Goal: Task Accomplishment & Management: Use online tool/utility

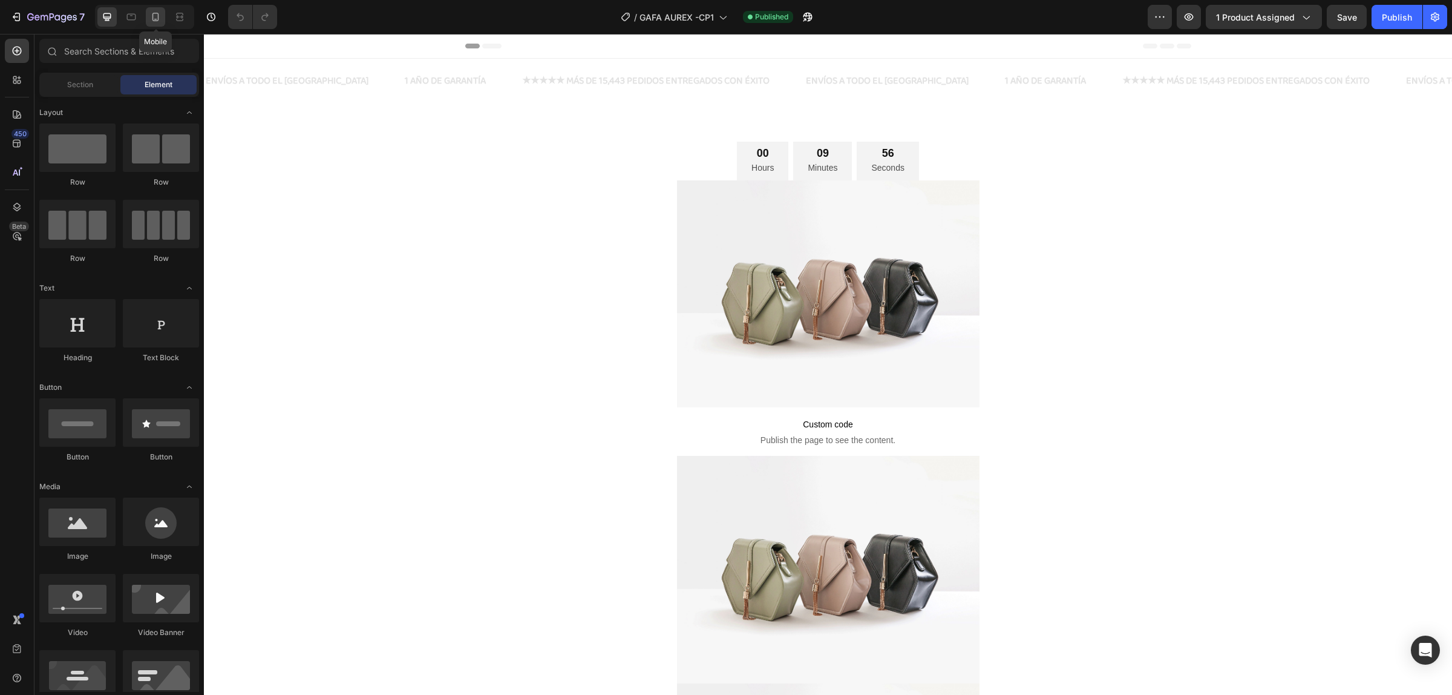
click at [156, 18] on icon at bounding box center [155, 17] width 12 height 12
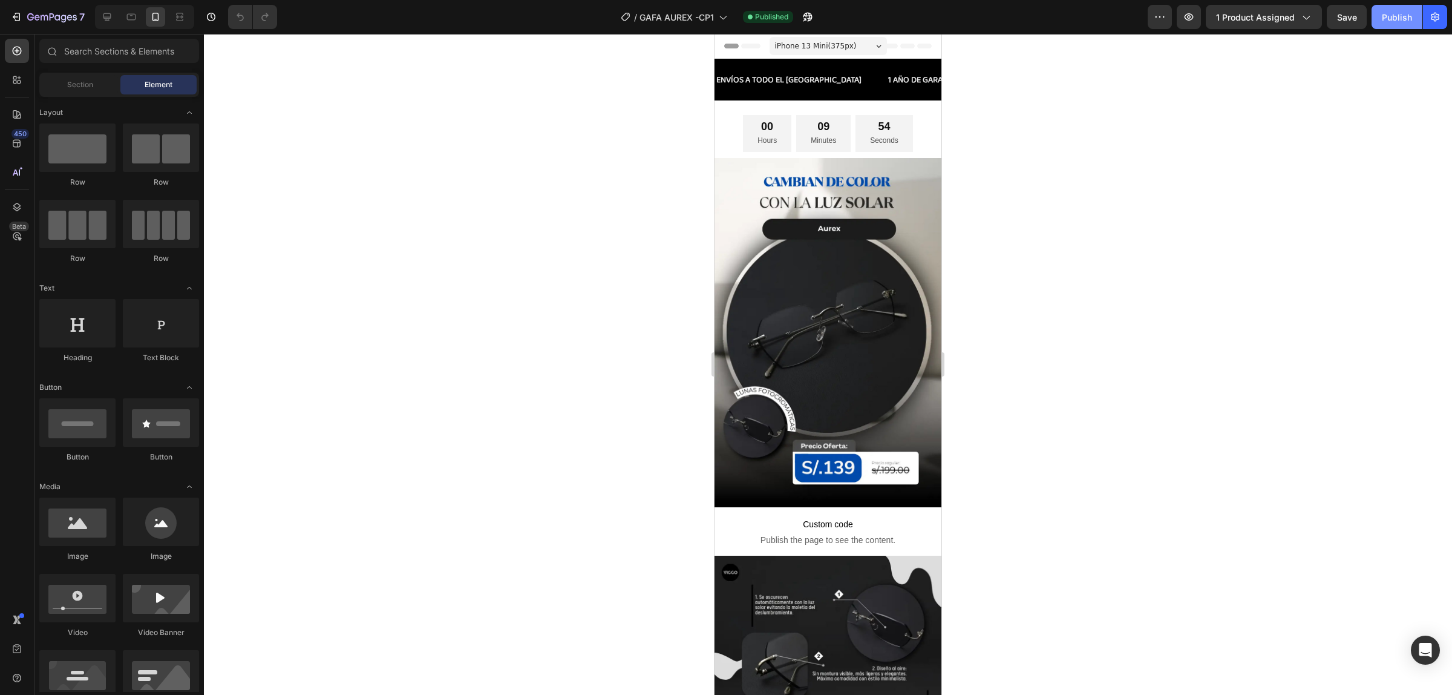
click at [1384, 11] on div "Publish" at bounding box center [1397, 17] width 30 height 13
click at [1398, 11] on div "Publish" at bounding box center [1397, 17] width 30 height 13
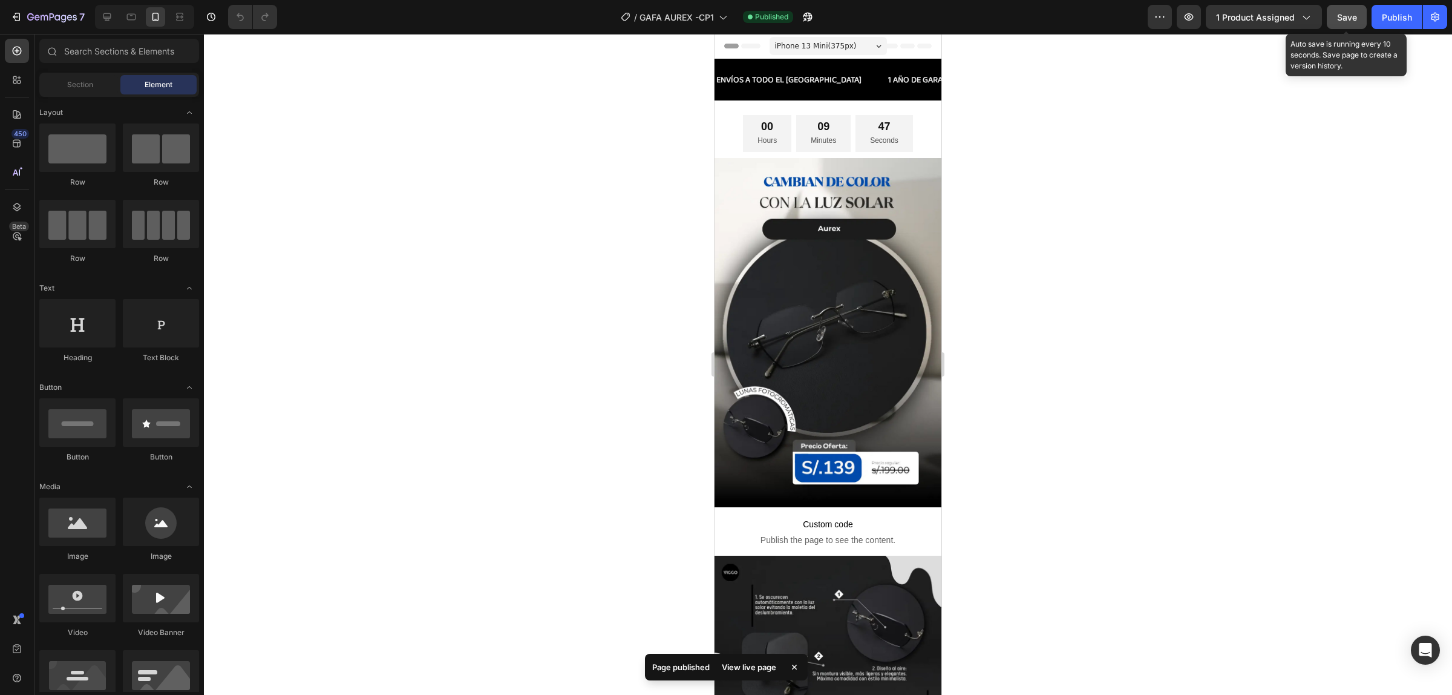
click at [1354, 20] on span "Save" at bounding box center [1347, 17] width 20 height 10
click at [1388, 20] on div "Publish" at bounding box center [1397, 17] width 30 height 13
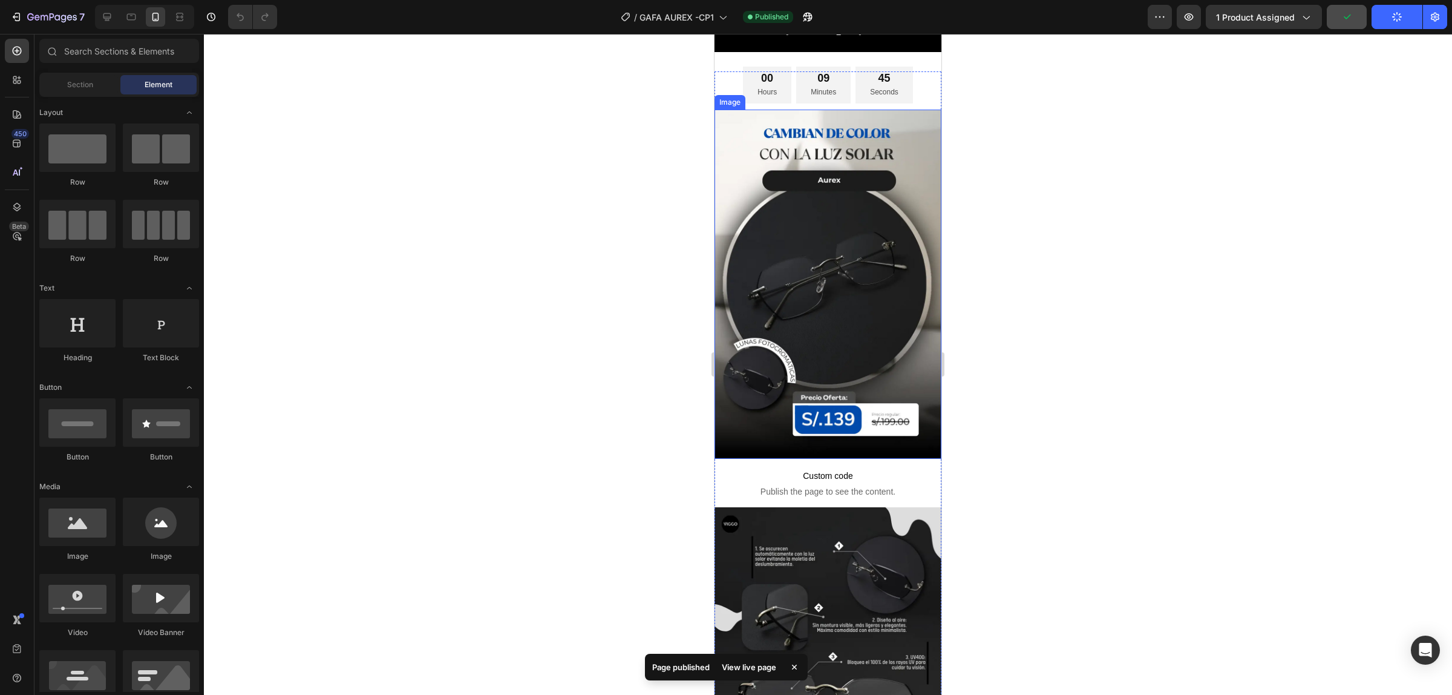
scroll to position [76, 0]
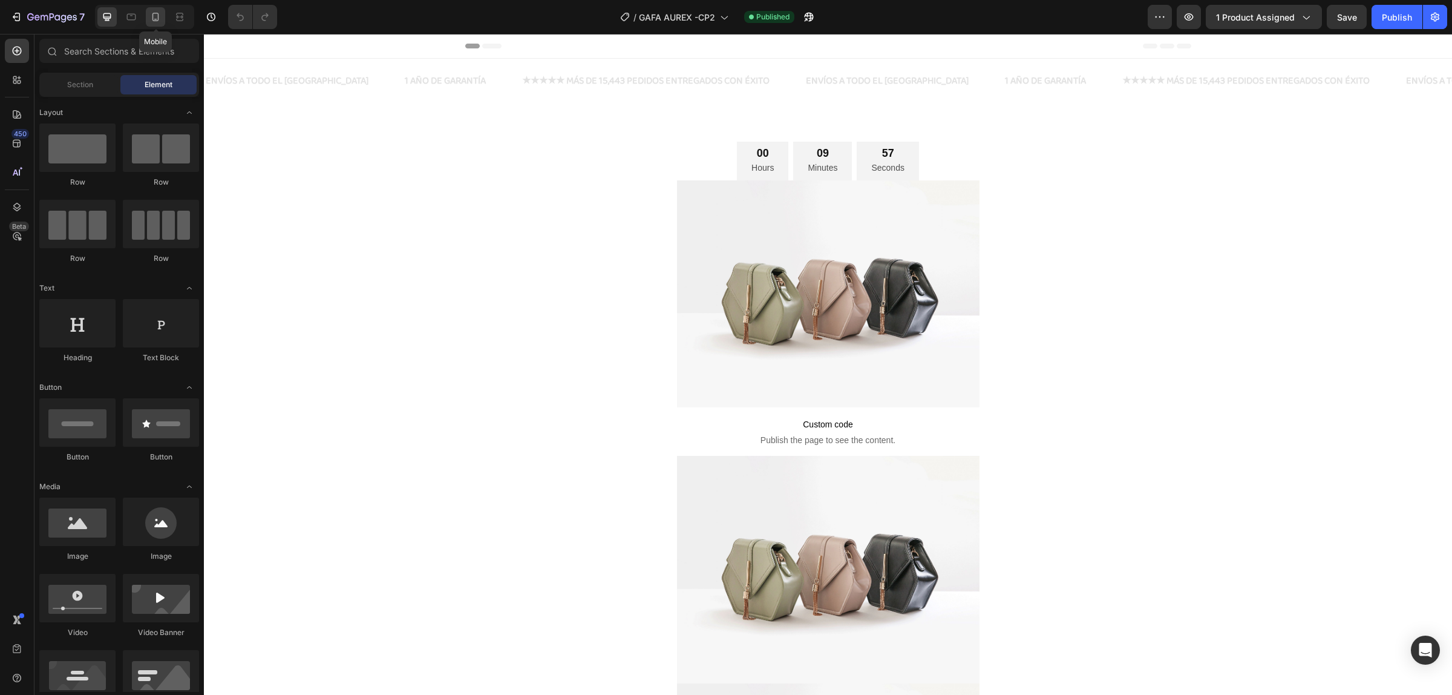
click at [154, 17] on icon at bounding box center [155, 17] width 12 height 12
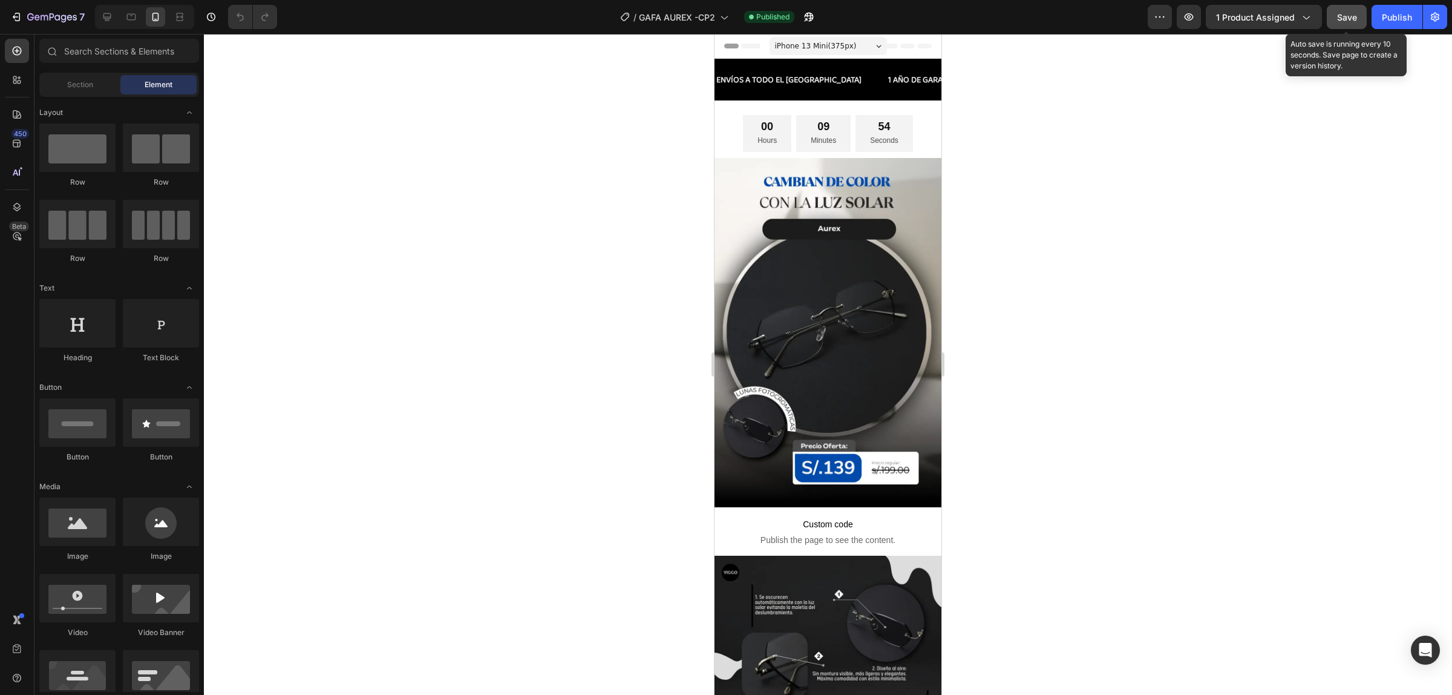
click at [1342, 23] on button "Save" at bounding box center [1347, 17] width 40 height 24
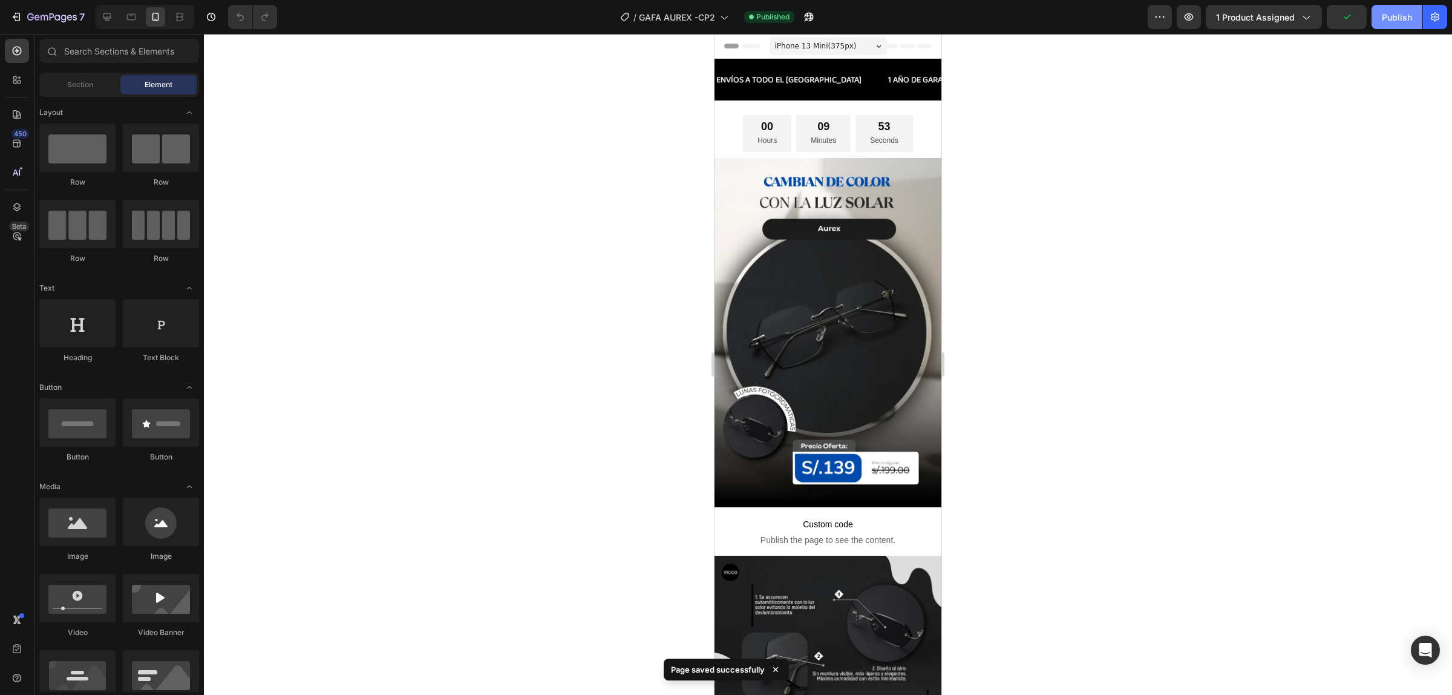
click at [1388, 18] on div "Publish" at bounding box center [1397, 17] width 30 height 13
click at [25, 22] on div "7" at bounding box center [47, 17] width 74 height 15
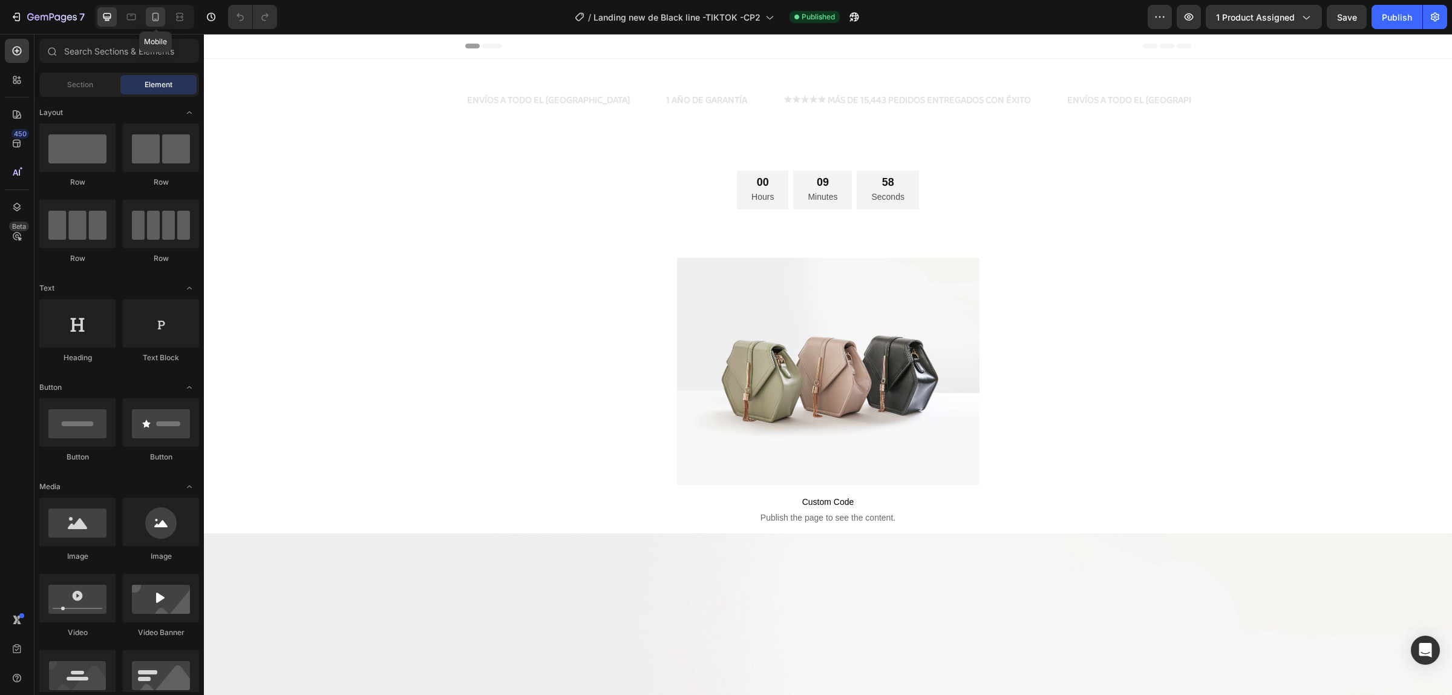
click at [155, 19] on icon at bounding box center [155, 17] width 7 height 8
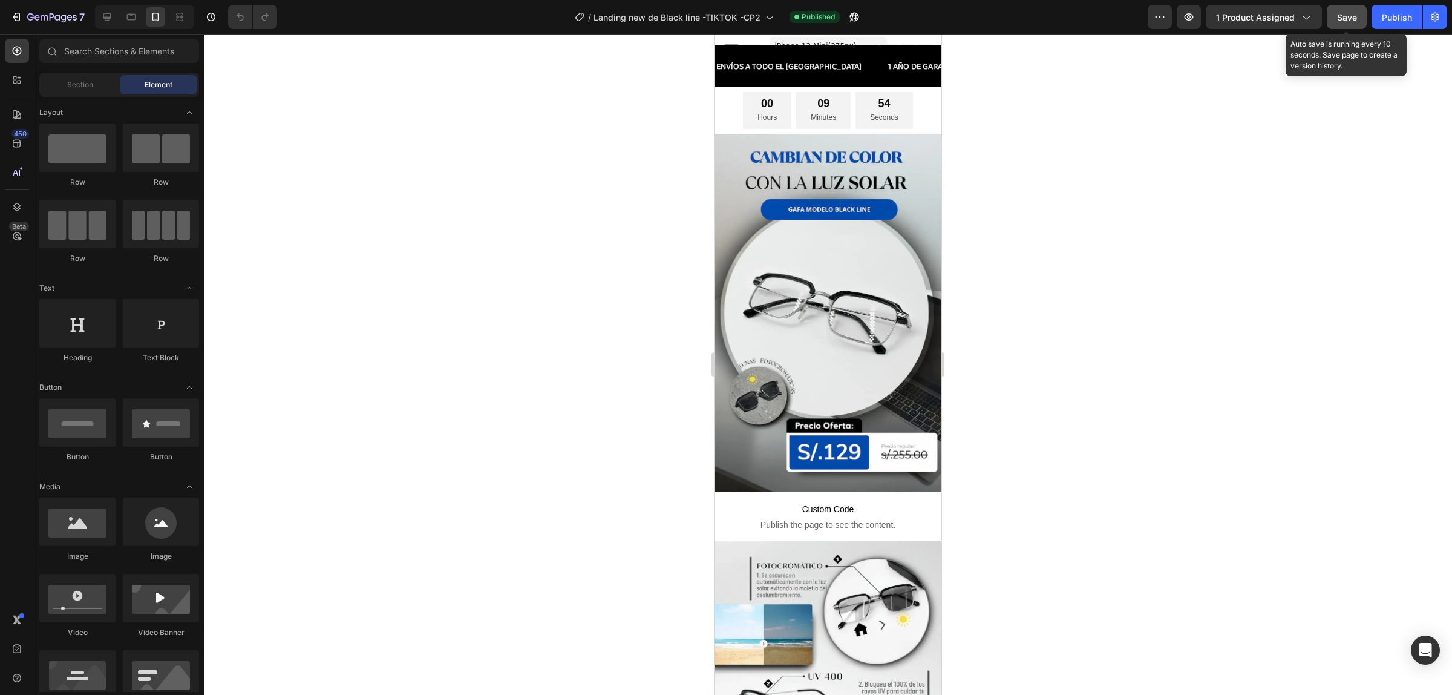
click at [1345, 26] on button "Save" at bounding box center [1347, 17] width 40 height 24
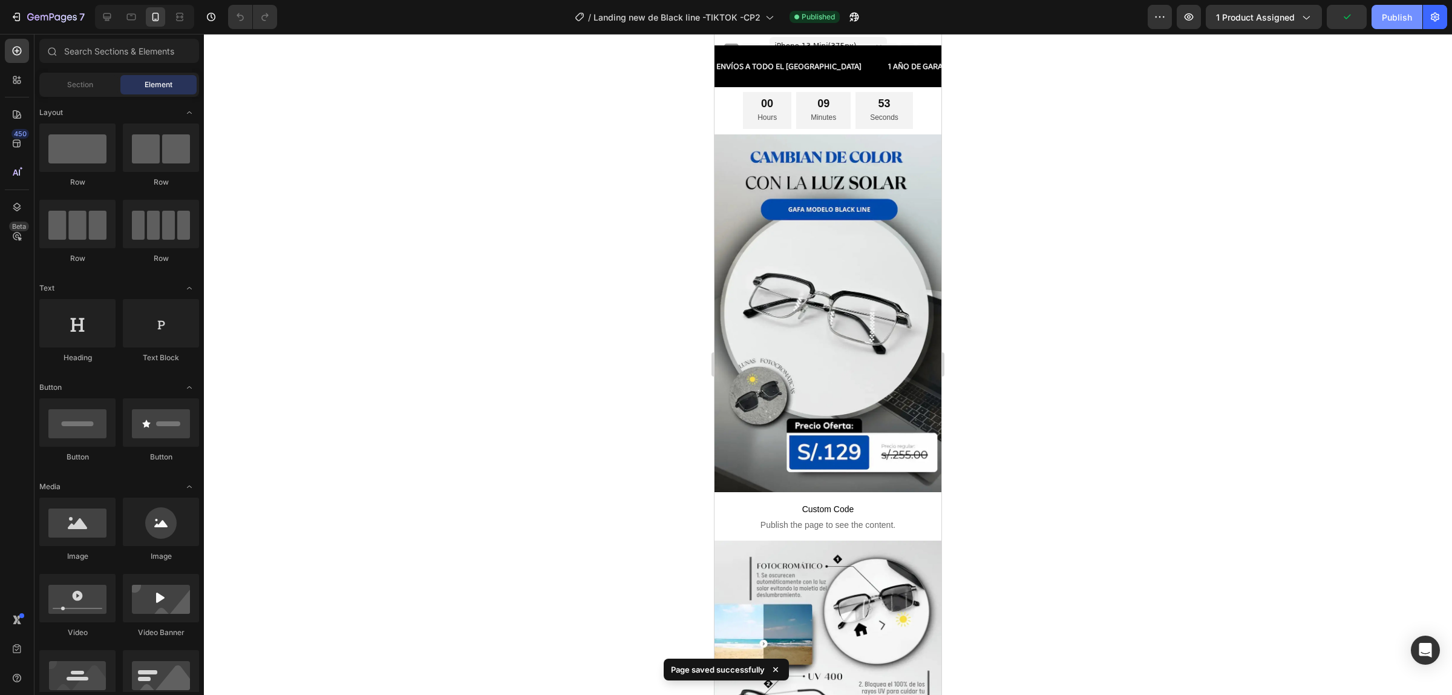
click at [1393, 12] on div "Publish" at bounding box center [1397, 17] width 30 height 13
click at [25, 17] on div "7" at bounding box center [47, 17] width 74 height 15
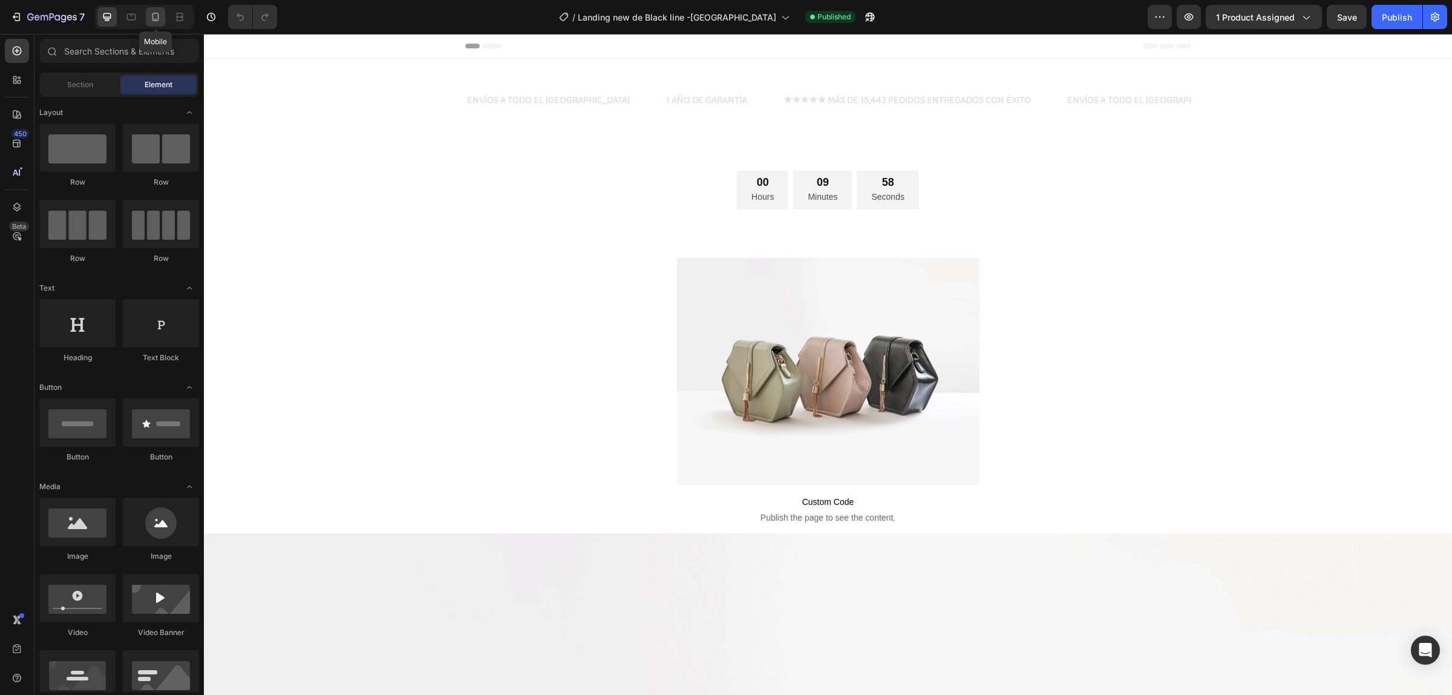
click at [158, 15] on icon at bounding box center [155, 17] width 12 height 12
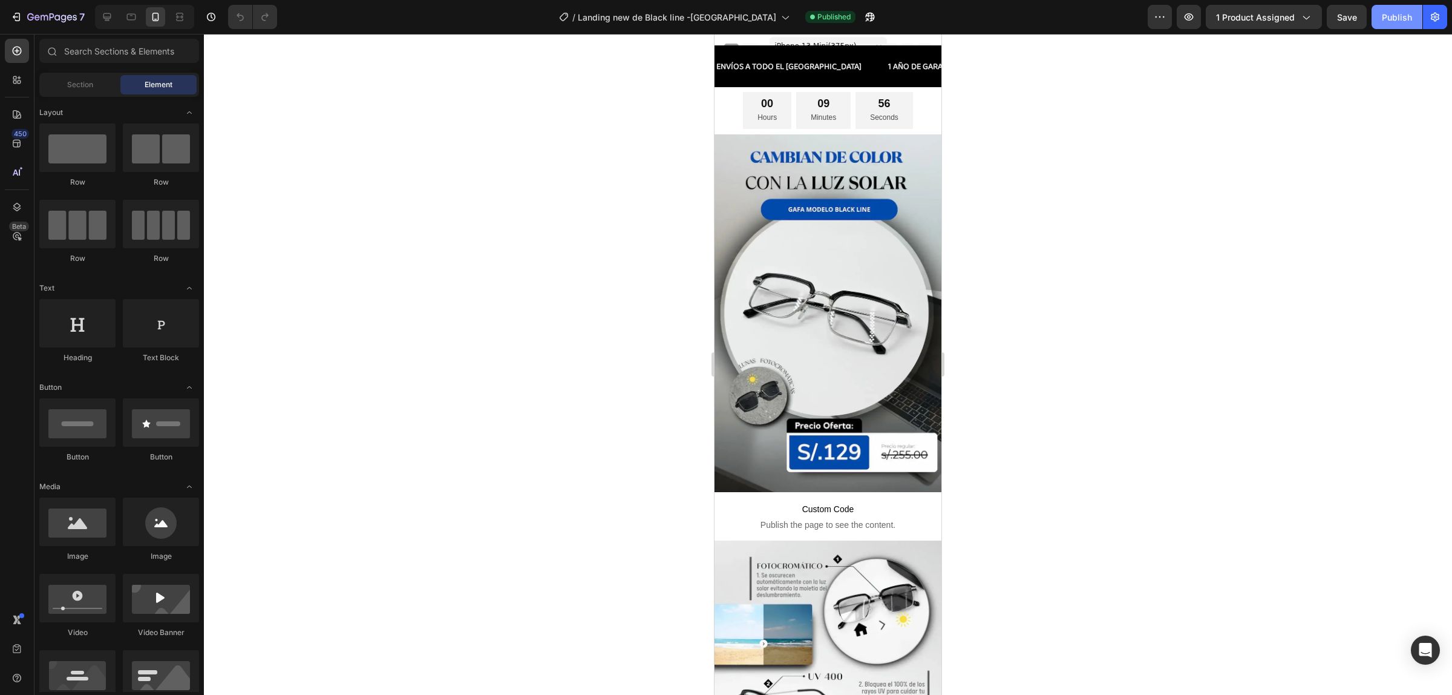
click at [1397, 22] on div "Publish" at bounding box center [1397, 17] width 30 height 13
click at [1338, 24] on button "Save" at bounding box center [1347, 17] width 40 height 24
click at [28, 20] on icon "button" at bounding box center [52, 18] width 50 height 10
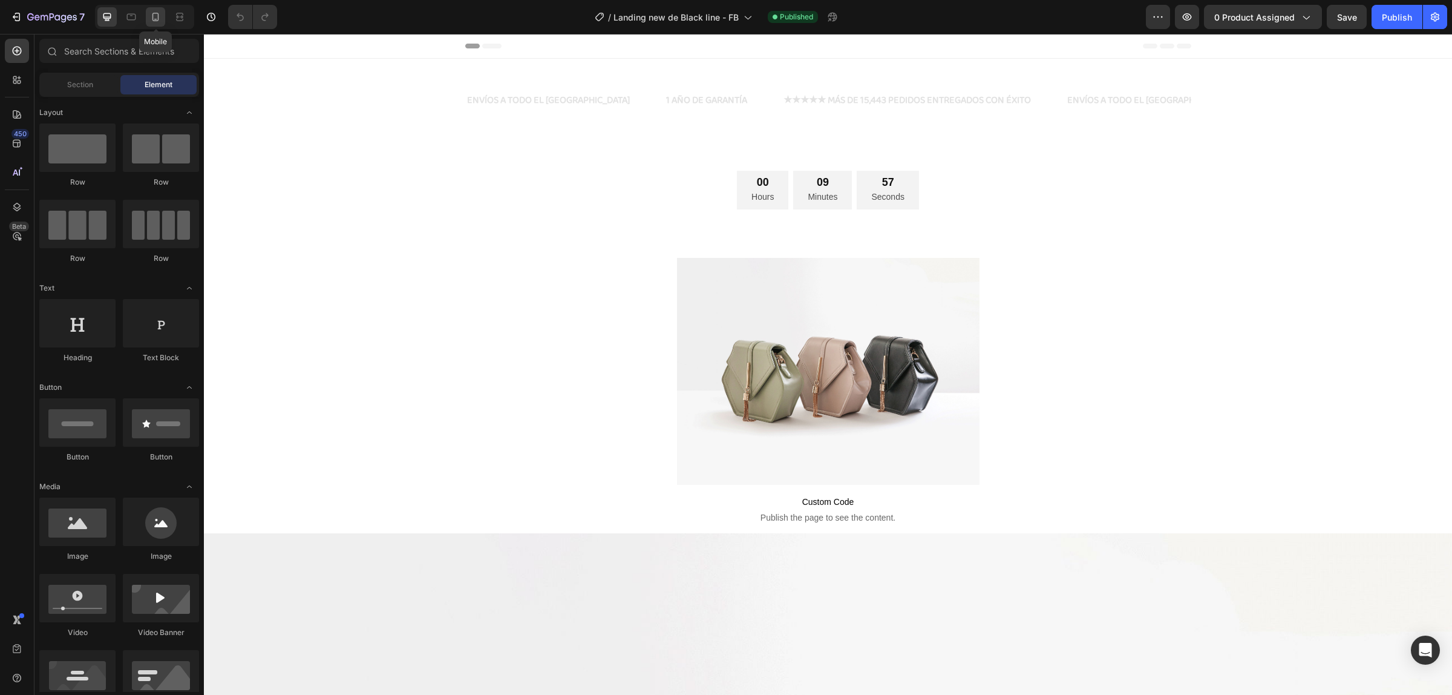
click at [150, 22] on icon at bounding box center [155, 17] width 12 height 12
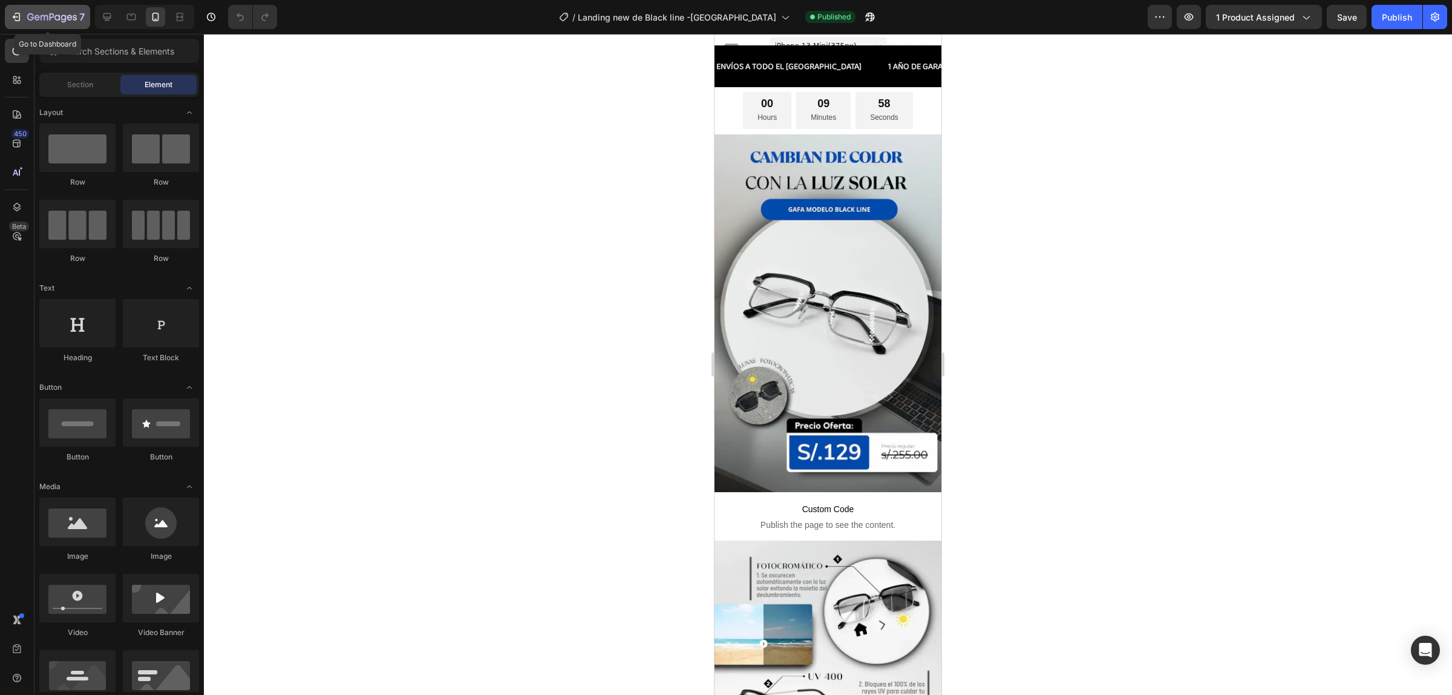
click at [51, 10] on div "7" at bounding box center [55, 17] width 57 height 15
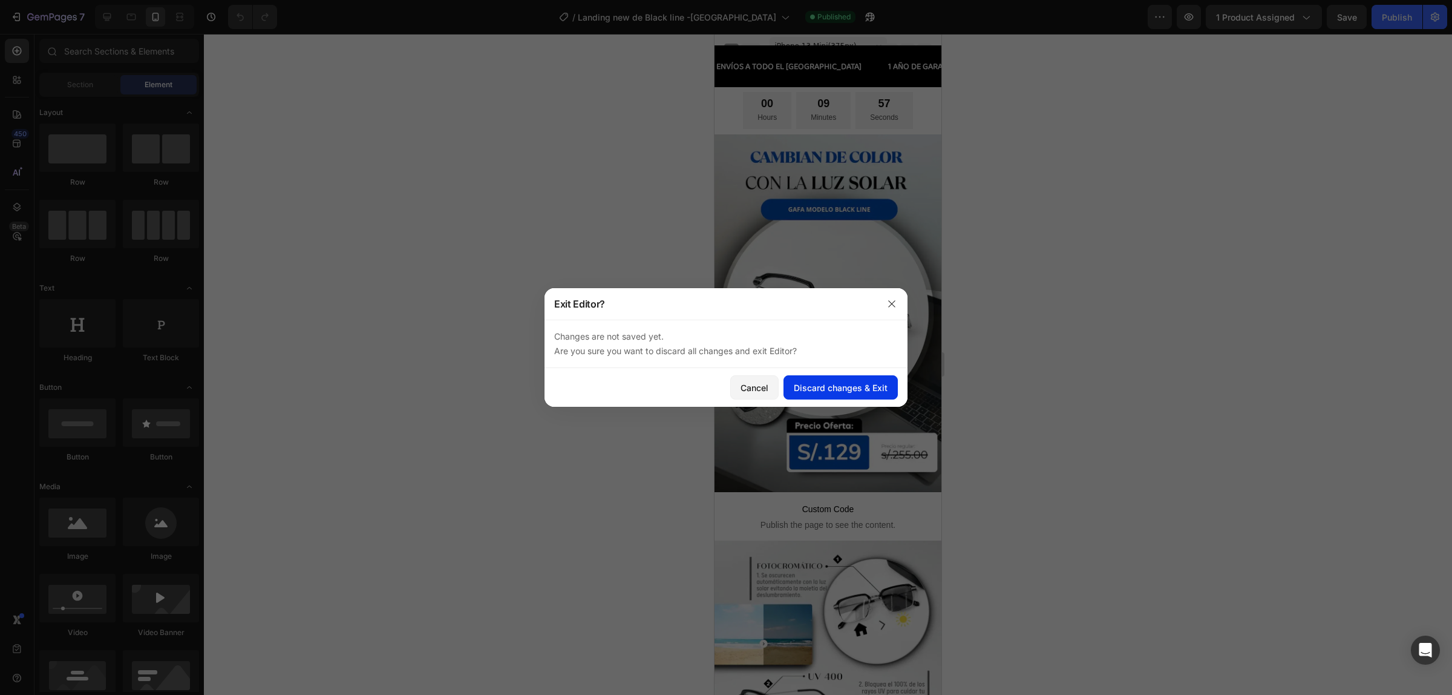
click at [824, 388] on div "Discard changes & Exit" at bounding box center [841, 387] width 94 height 13
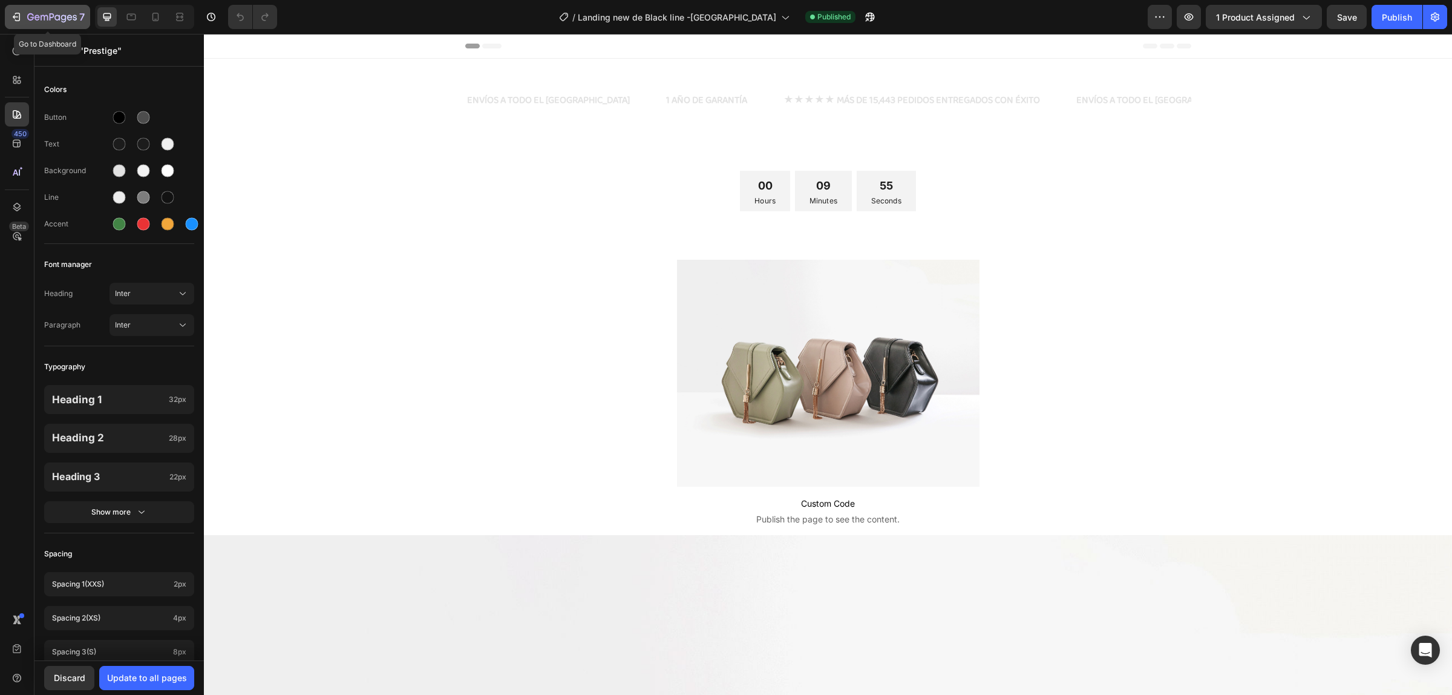
click at [53, 10] on div "7" at bounding box center [55, 17] width 57 height 15
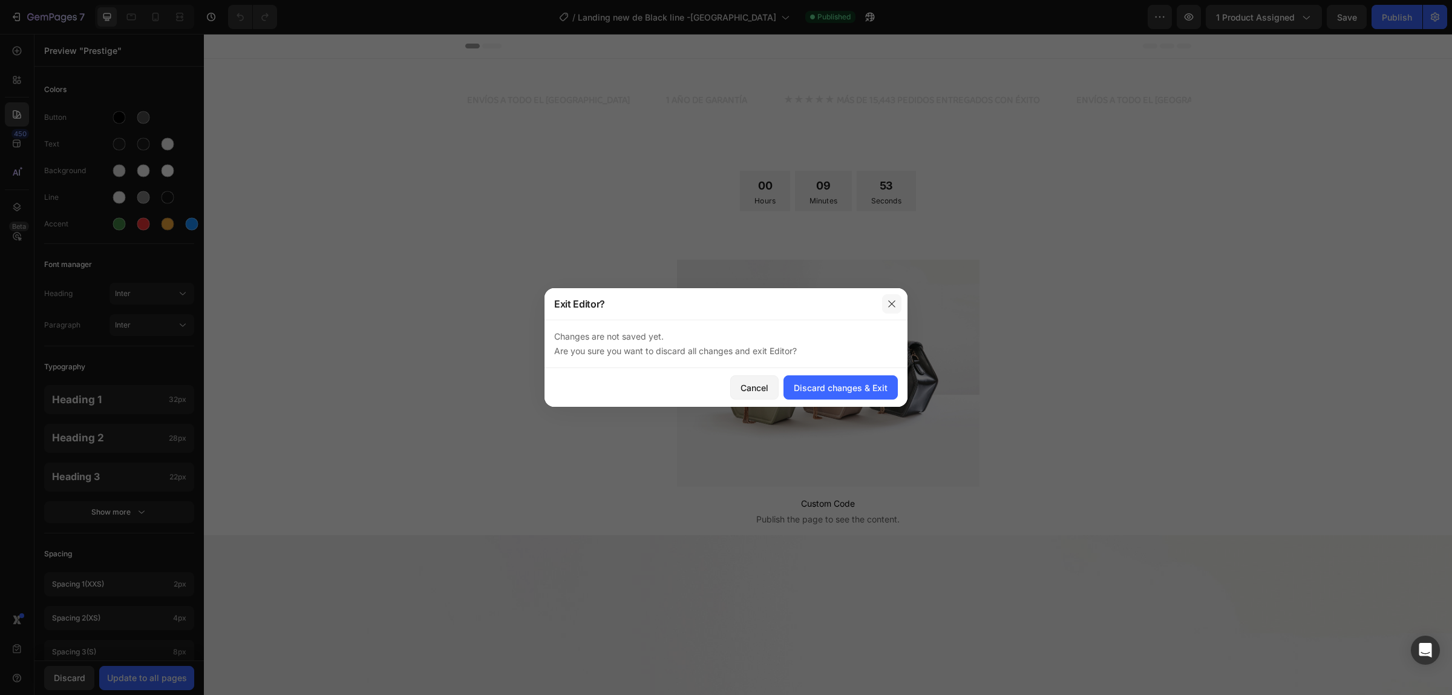
click at [891, 303] on icon "button" at bounding box center [892, 304] width 10 height 10
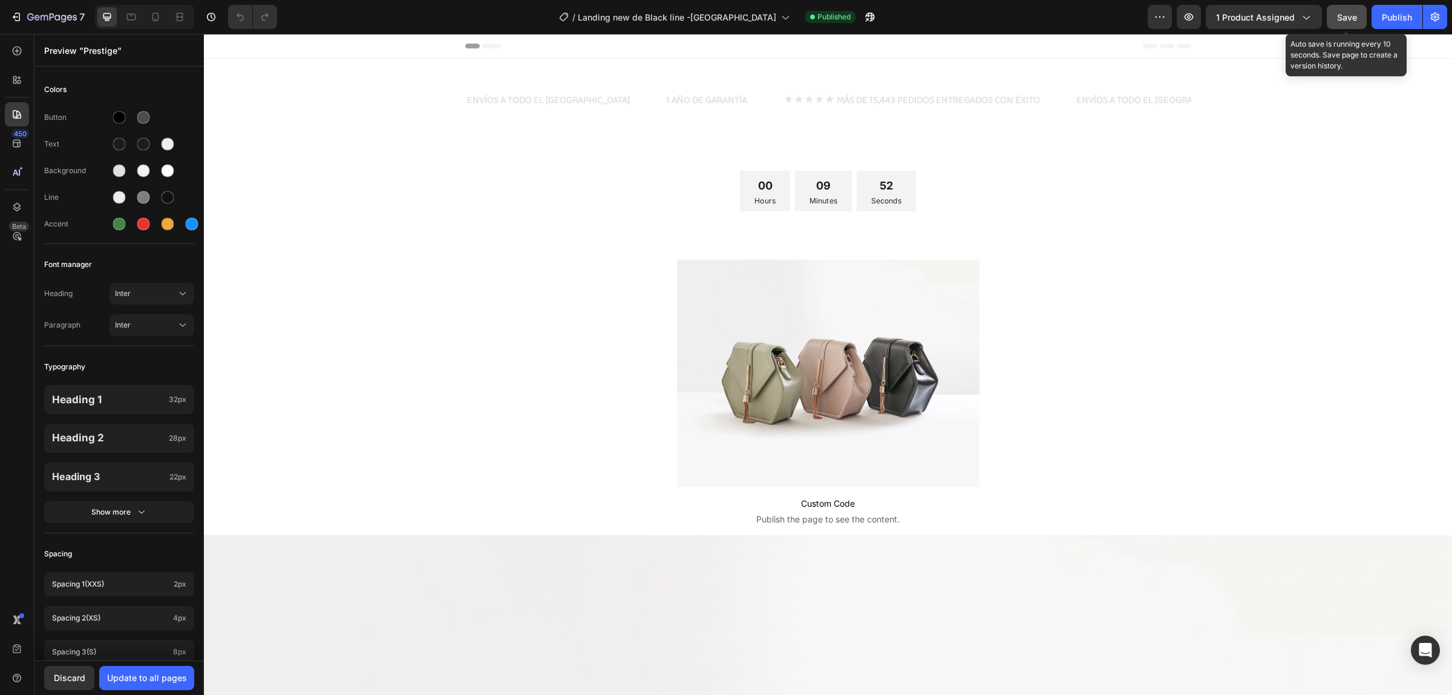
click at [1352, 18] on span "Save" at bounding box center [1347, 17] width 20 height 10
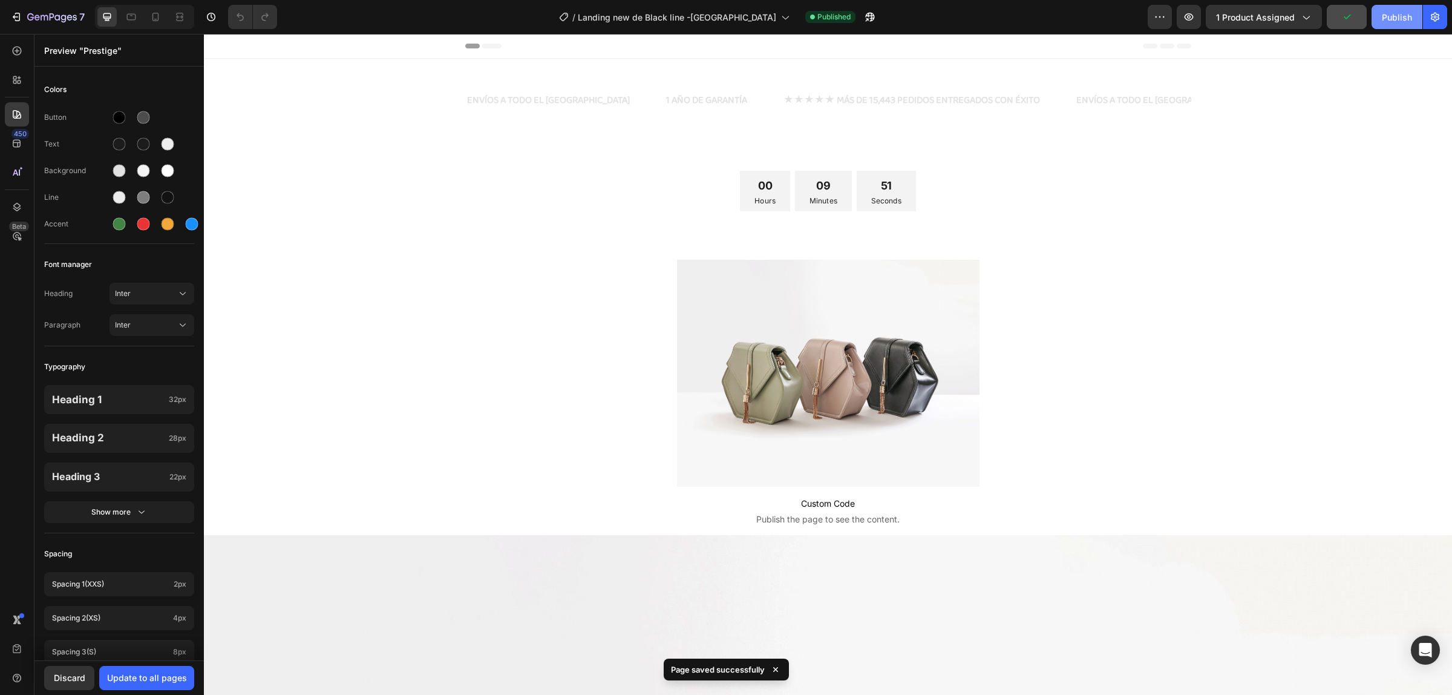
click at [1401, 9] on button "Publish" at bounding box center [1397, 17] width 51 height 24
click at [53, 21] on icon "button" at bounding box center [52, 18] width 50 height 10
